Goal: Information Seeking & Learning: Learn about a topic

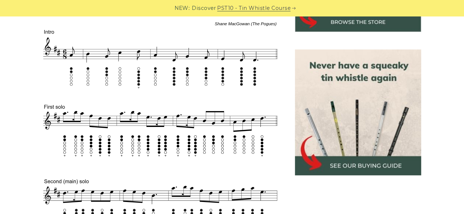
scroll to position [293, 0]
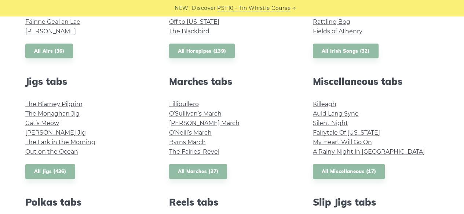
scroll to position [366, 0]
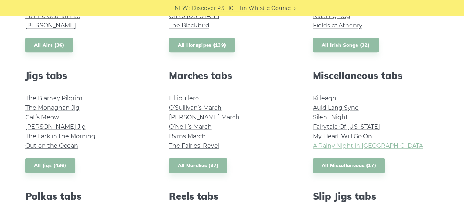
click at [363, 148] on link "A Rainy Night in Soho" at bounding box center [369, 146] width 112 height 7
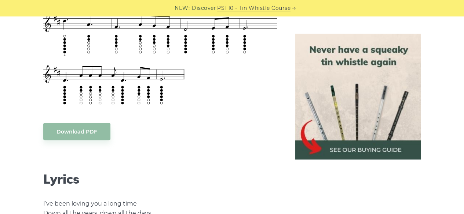
scroll to position [366, 0]
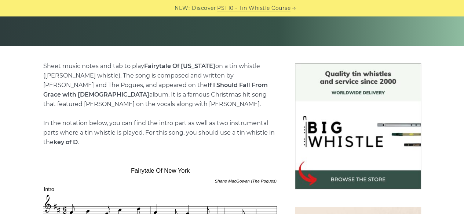
scroll to position [256, 0]
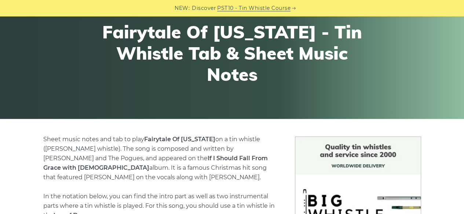
scroll to position [147, 0]
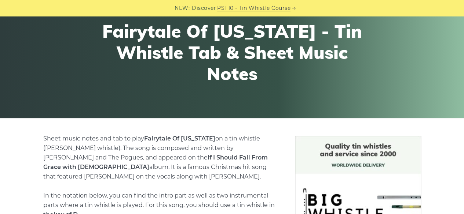
scroll to position [147, 0]
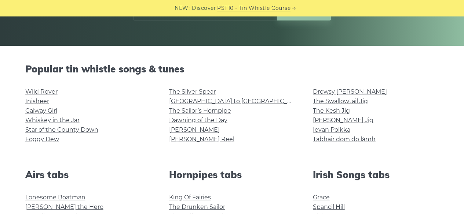
scroll to position [183, 0]
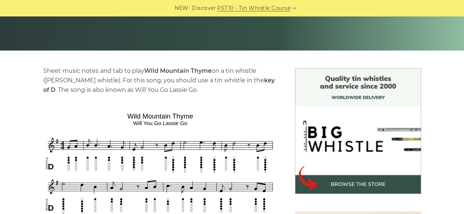
scroll to position [183, 0]
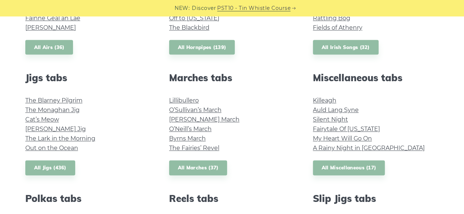
scroll to position [403, 0]
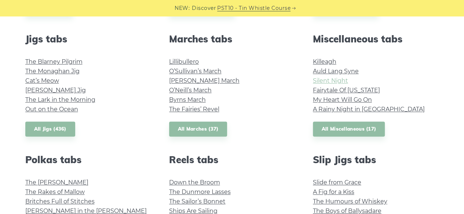
click at [338, 82] on link "Silent Night" at bounding box center [330, 80] width 35 height 7
click at [342, 91] on link "Fairytale Of [US_STATE]" at bounding box center [346, 90] width 67 height 7
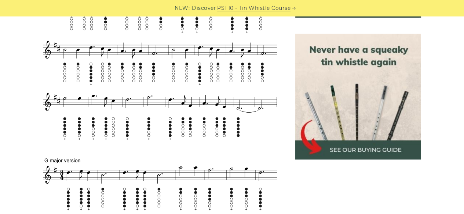
scroll to position [330, 0]
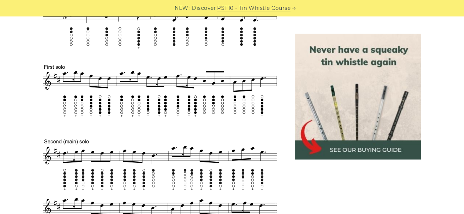
scroll to position [366, 0]
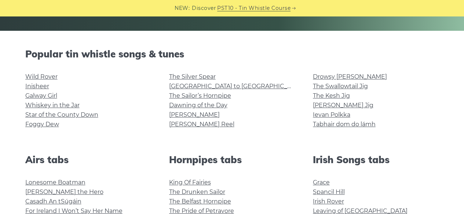
scroll to position [110, 0]
